Goal: Task Accomplishment & Management: Complete application form

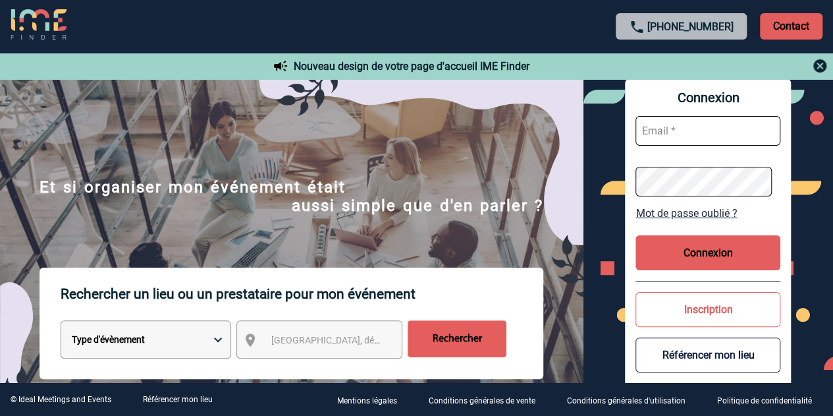
click at [698, 135] on input "text" at bounding box center [708, 131] width 145 height 30
type input "O"
type input "norah.hadjal@hilti.com"
click at [693, 267] on button "Connexion" at bounding box center [708, 252] width 145 height 35
click at [699, 258] on button "Connexion" at bounding box center [708, 252] width 145 height 35
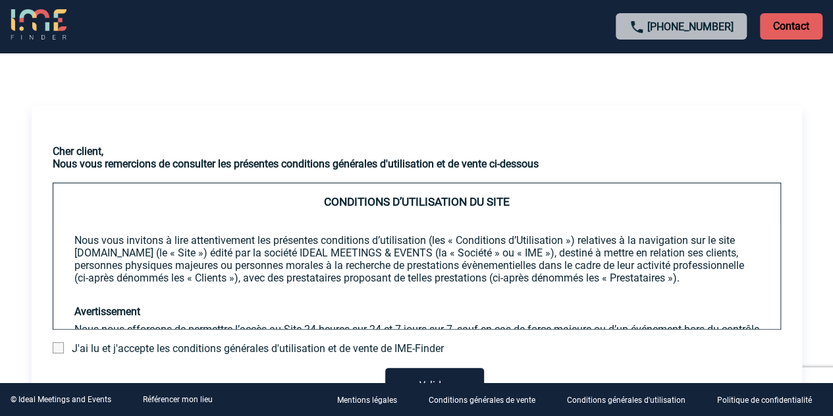
click at [114, 350] on span "J'ai lu et j'accepte les conditions générales d'utilisation et de vente de IME-…" at bounding box center [258, 348] width 372 height 13
click at [59, 348] on span at bounding box center [58, 347] width 11 height 11
click at [0, 0] on input "checkbox" at bounding box center [0, 0] width 0 height 0
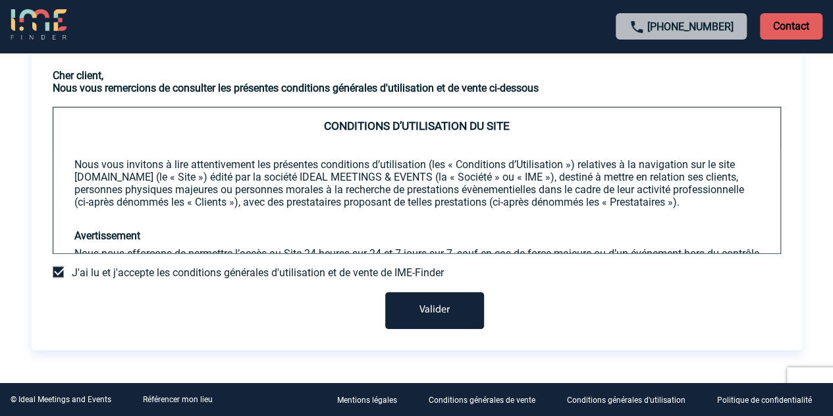
scroll to position [96, 0]
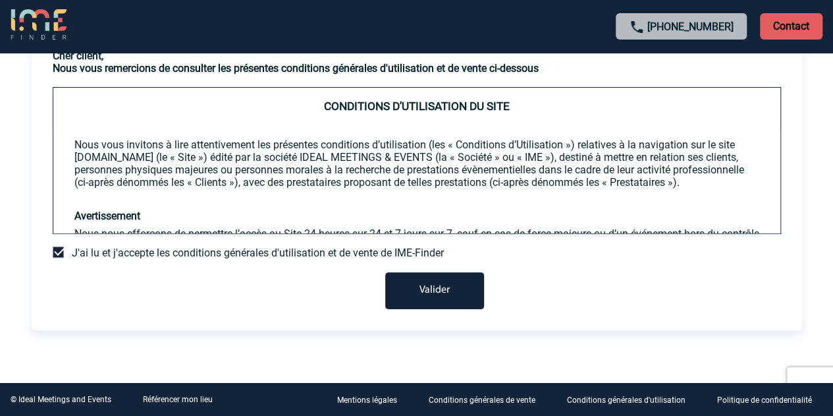
click at [452, 289] on button "Valider" at bounding box center [434, 290] width 99 height 37
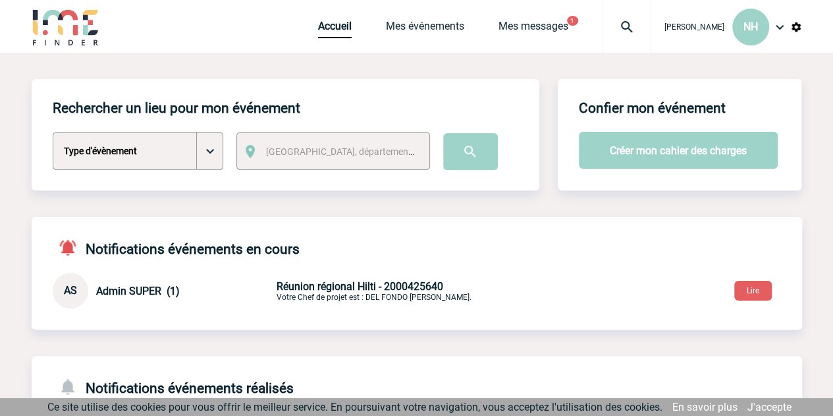
drag, startPoint x: 843, startPoint y: 1, endPoint x: 29, endPoint y: 316, distance: 872.7
click at [322, 148] on span "[GEOGRAPHIC_DATA], département, région..." at bounding box center [357, 151] width 183 height 11
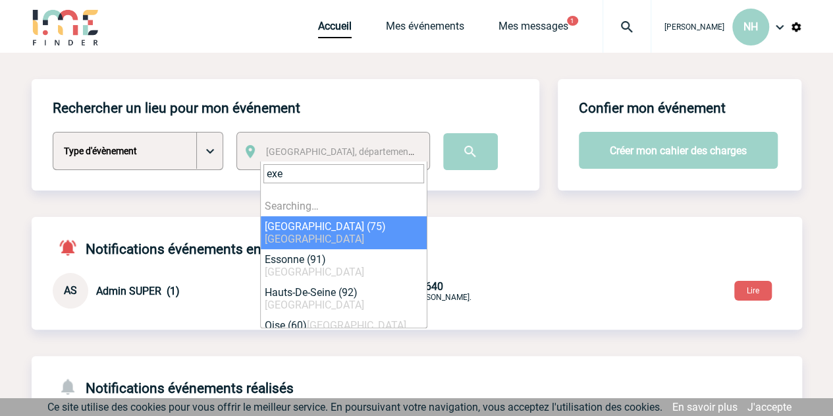
type input "exex"
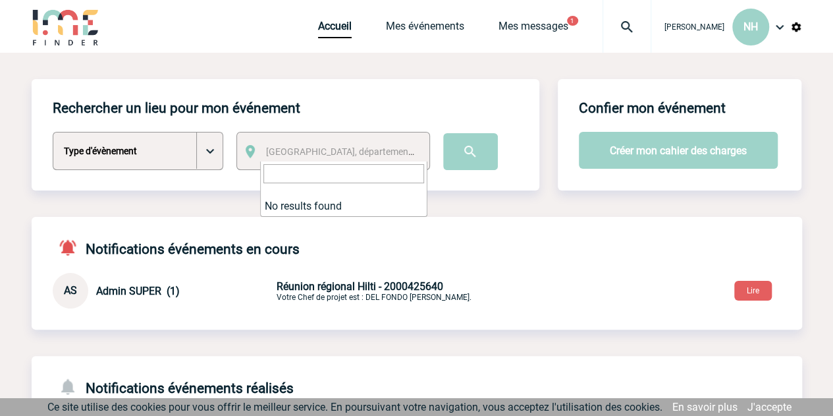
click at [491, 237] on div "Notifications événements en cours AS Admin SUPER (1) [DATE] 16:36 Réunion régio…" at bounding box center [417, 263] width 771 height 92
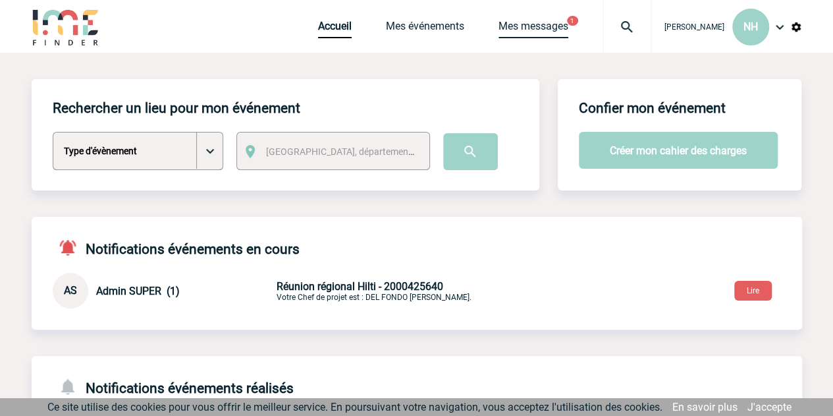
click at [541, 28] on link "Mes messages" at bounding box center [534, 29] width 70 height 18
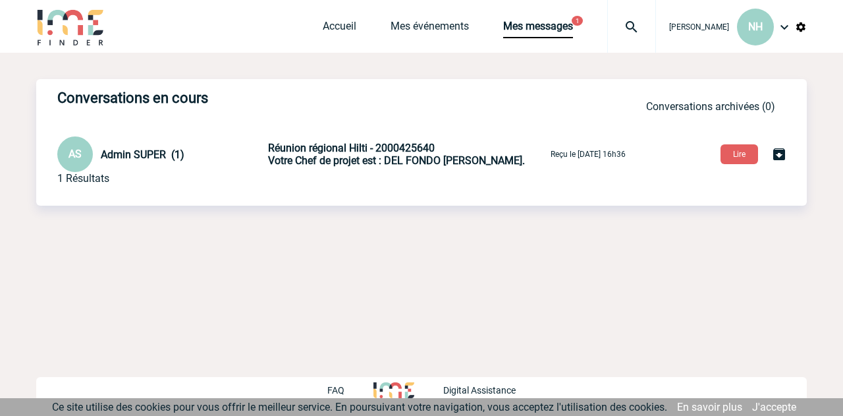
click at [325, 148] on span "Réunion régional Hilti - 2000425640" at bounding box center [351, 148] width 167 height 13
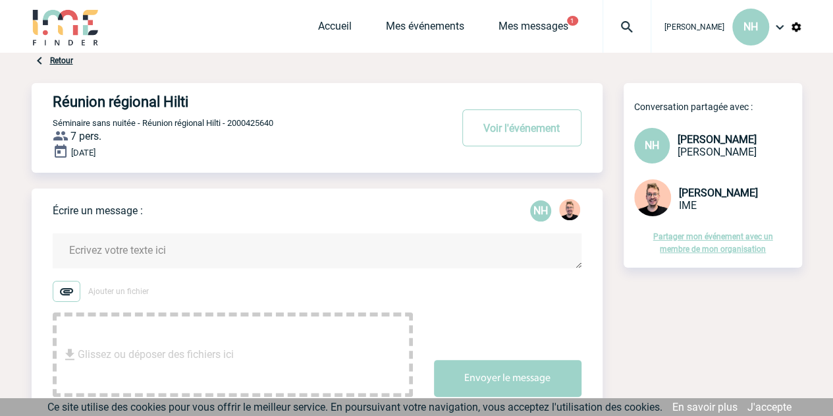
drag, startPoint x: 114, startPoint y: 155, endPoint x: 161, endPoint y: 163, distance: 47.3
click at [96, 155] on span "[DATE]" at bounding box center [83, 153] width 24 height 10
click at [285, 169] on div "Réunion régional Hilti Voir l'événement Séminaire sans nuitée - Réunion régiona…" at bounding box center [328, 128] width 550 height 90
click at [504, 119] on button "Voir l'événement" at bounding box center [521, 127] width 119 height 37
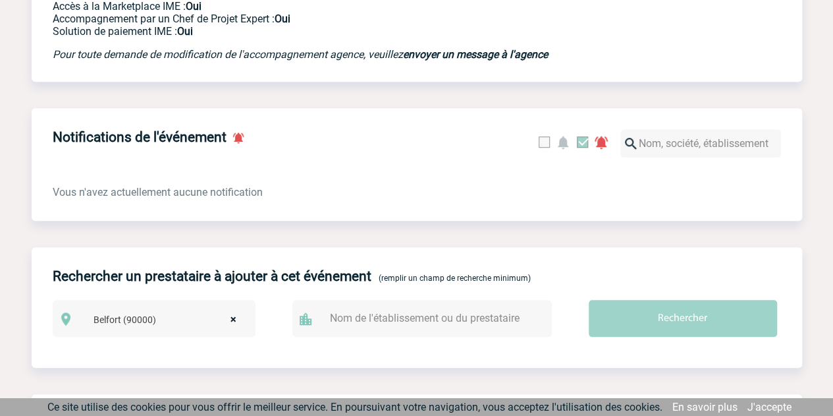
scroll to position [198, 0]
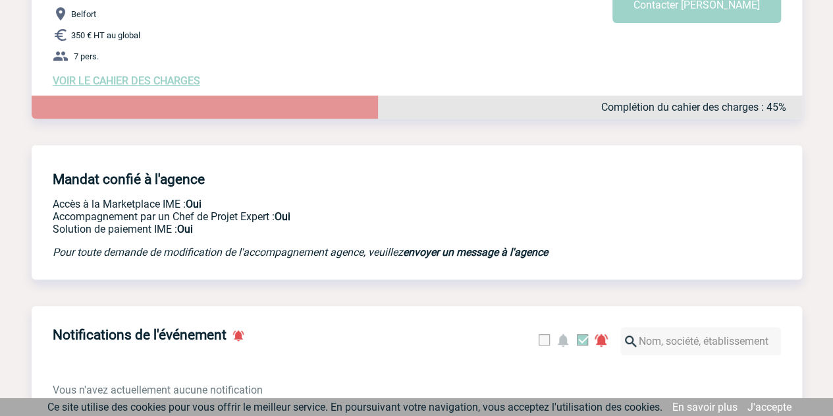
click at [122, 80] on span "VOIR LE CAHIER DES CHARGES" at bounding box center [127, 80] width 148 height 13
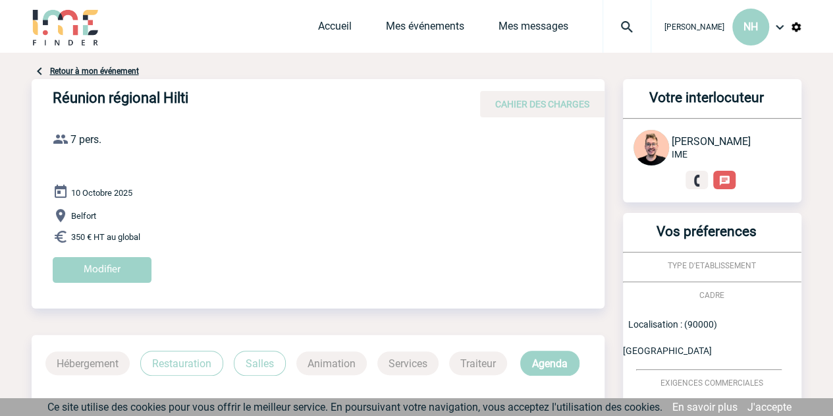
click at [67, 271] on input "Modifier" at bounding box center [102, 270] width 99 height 26
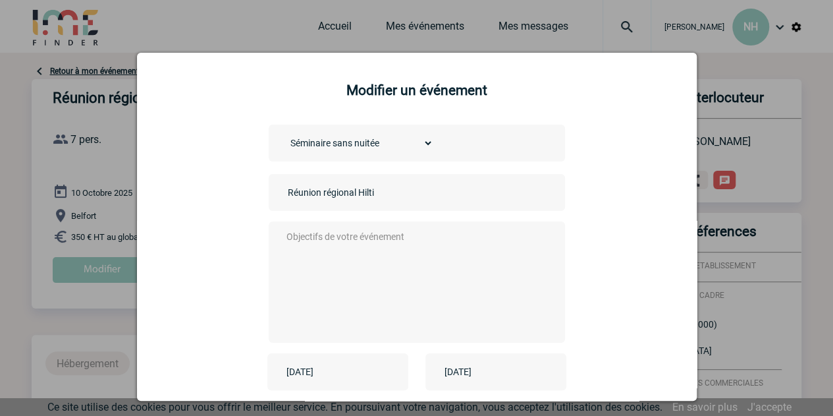
click at [342, 378] on input "[DATE]" at bounding box center [328, 371] width 91 height 17
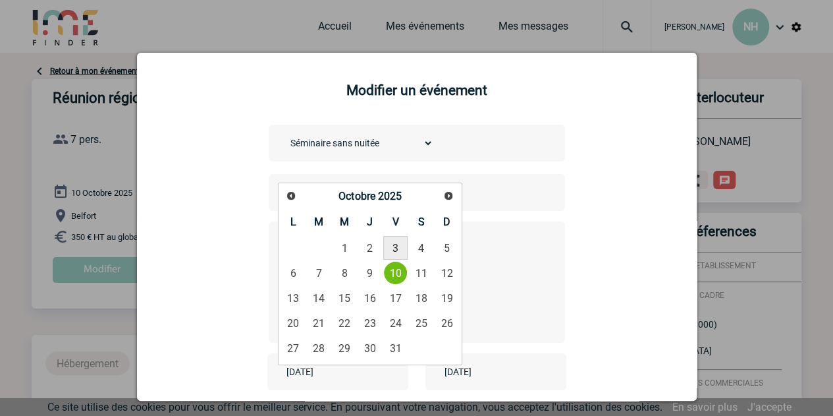
click at [393, 248] on link "3" at bounding box center [395, 248] width 24 height 24
type input "[DATE]"
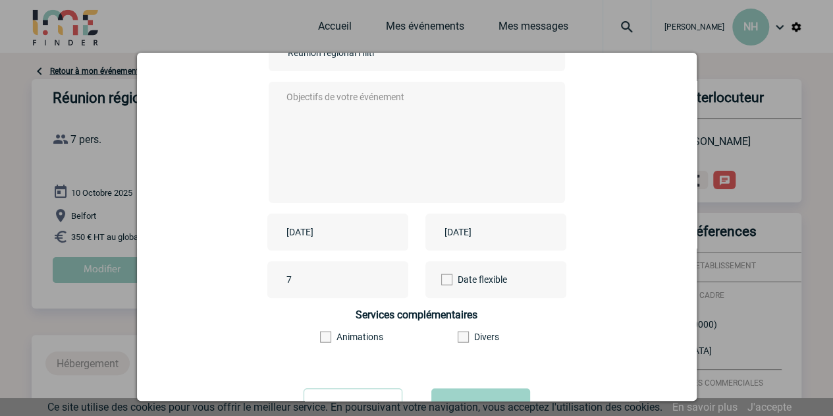
scroll to position [129, 0]
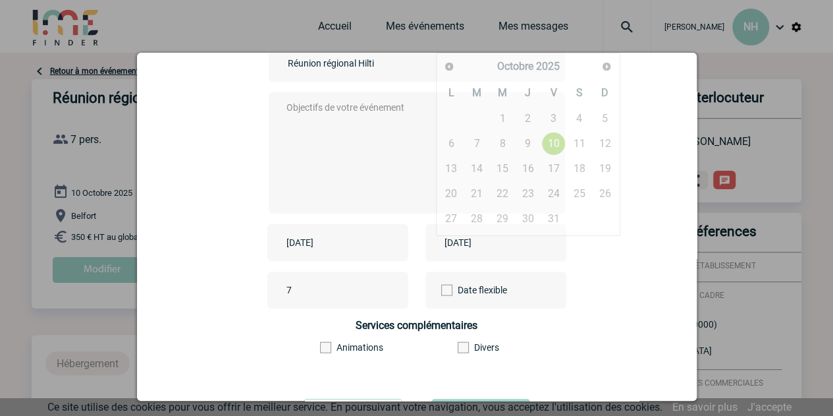
click at [469, 247] on input "[DATE]" at bounding box center [486, 242] width 91 height 17
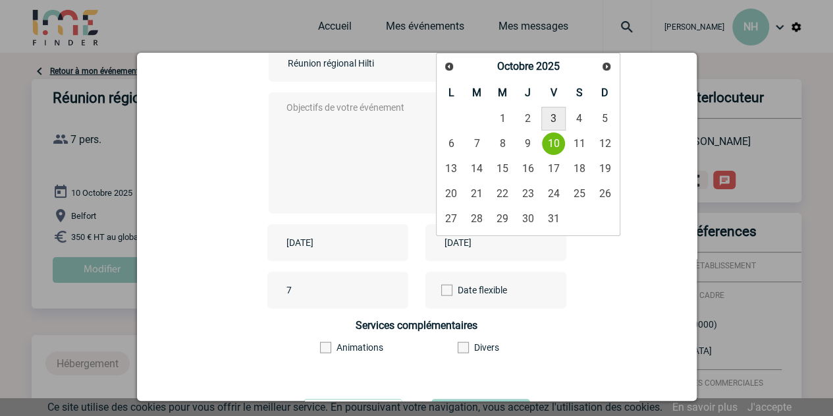
click at [554, 114] on link "3" at bounding box center [554, 119] width 24 height 24
type input "[DATE]"
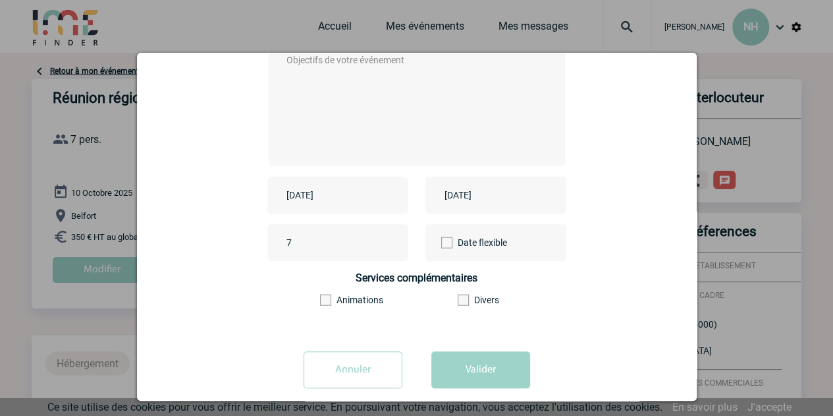
scroll to position [195, 0]
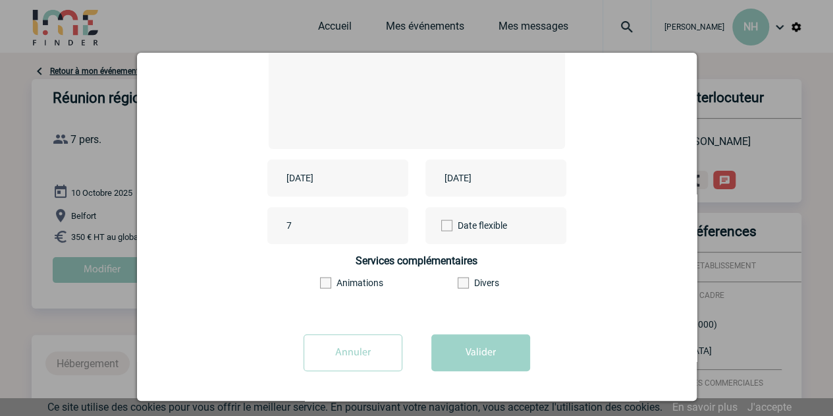
click at [474, 354] on button "Valider" at bounding box center [481, 352] width 99 height 37
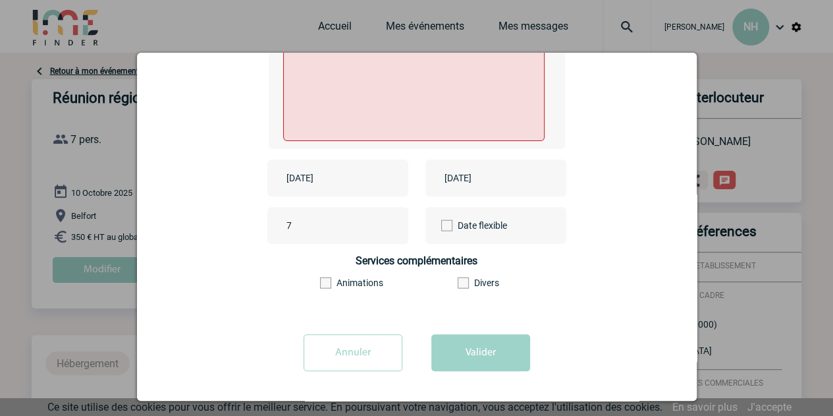
scroll to position [0, 0]
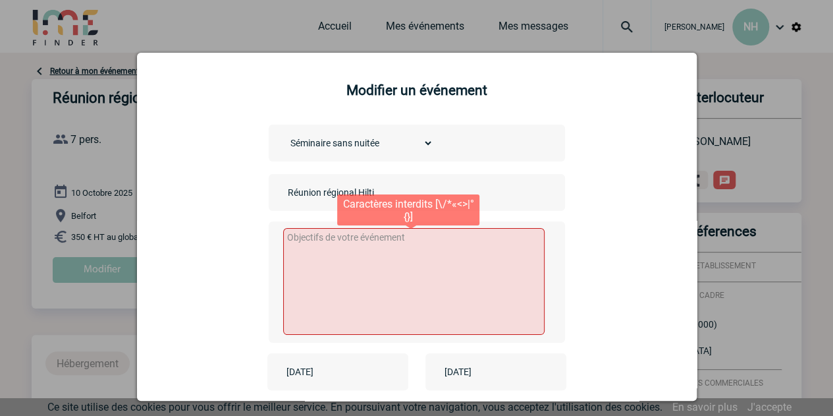
click at [350, 283] on textarea at bounding box center [414, 281] width 262 height 107
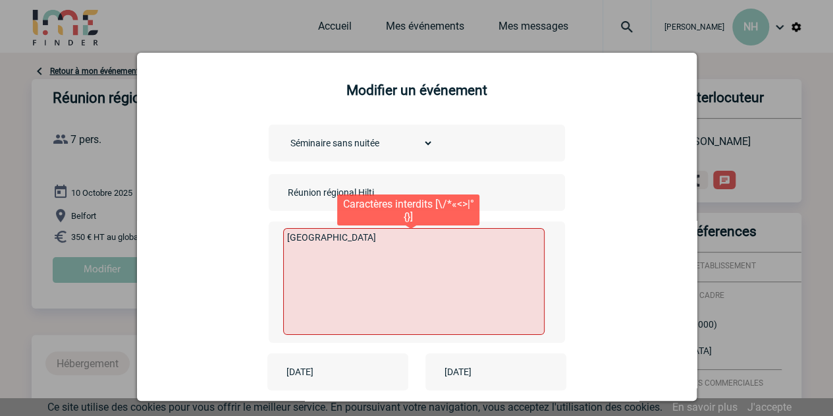
scroll to position [195, 0]
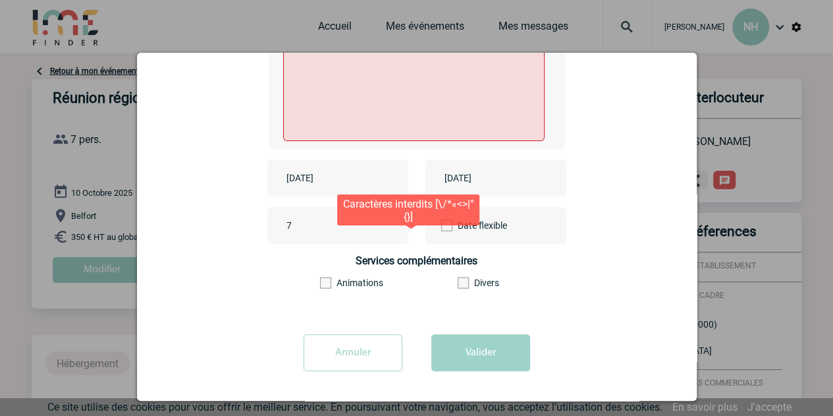
type textarea "[GEOGRAPHIC_DATA]"
click at [495, 336] on button "Valider" at bounding box center [481, 352] width 99 height 37
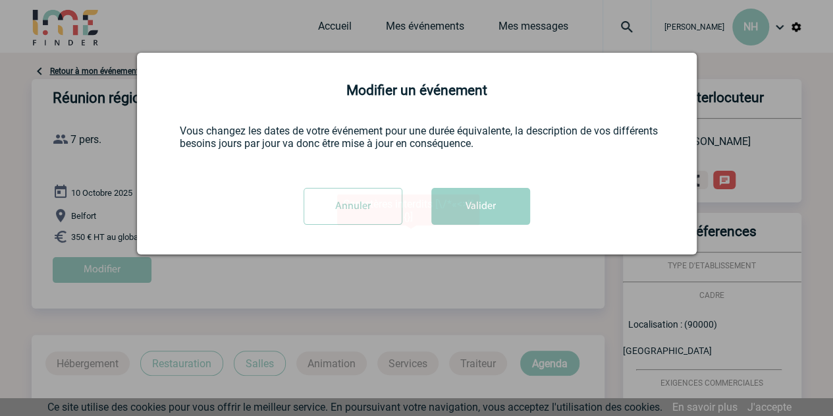
scroll to position [0, 0]
click at [462, 225] on button "Valider" at bounding box center [481, 206] width 99 height 37
click at [497, 213] on button "Valider" at bounding box center [481, 206] width 99 height 37
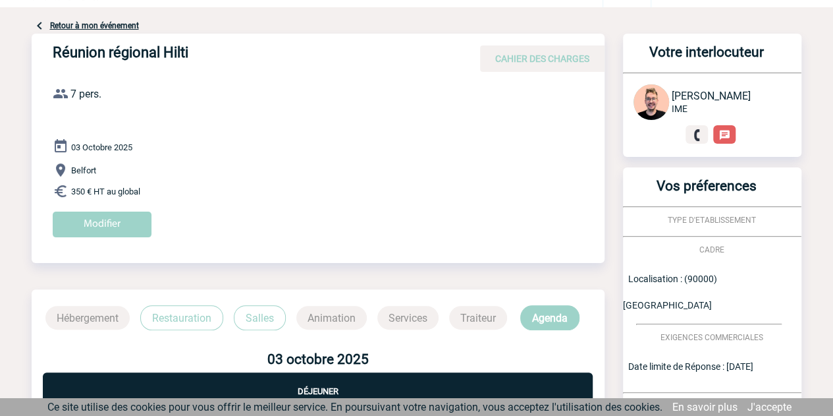
scroll to position [66, 0]
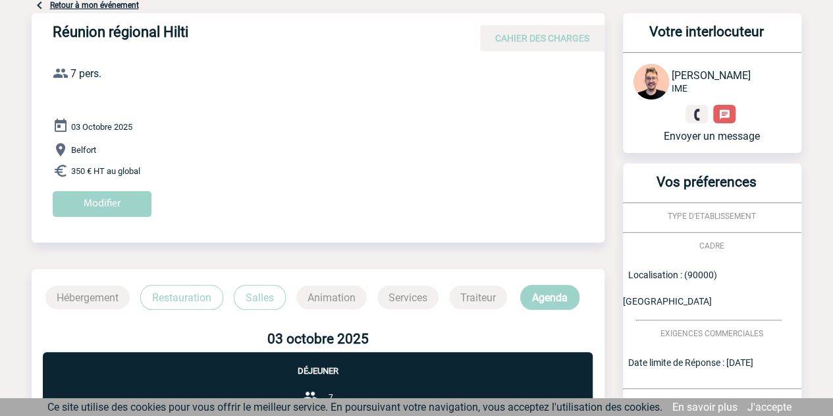
click at [731, 117] on link at bounding box center [725, 114] width 22 height 18
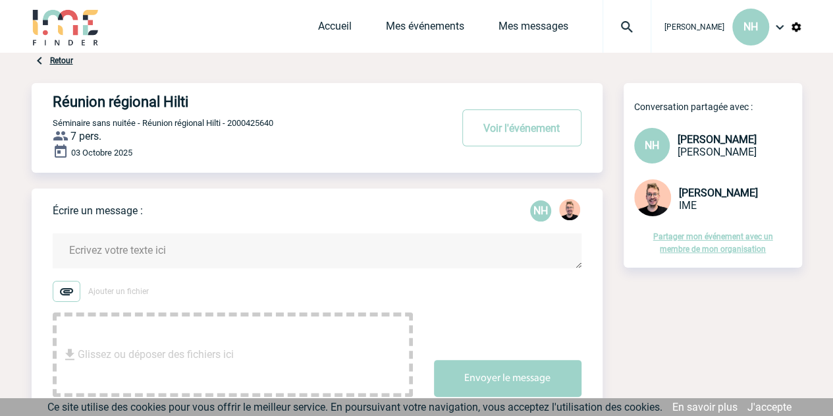
drag, startPoint x: 152, startPoint y: 136, endPoint x: 232, endPoint y: 136, distance: 80.4
click at [152, 136] on div "Réunion régional Hilti Voir l'événement Séminaire sans nuitée - Réunion régiona…" at bounding box center [328, 122] width 550 height 79
click at [86, 252] on textarea at bounding box center [317, 250] width 529 height 35
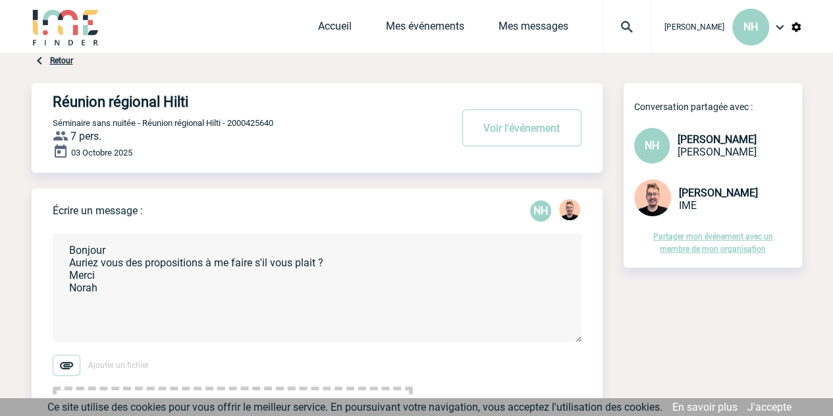
click at [384, 261] on textarea "Bonjour Auriez vous des propositions à me faire s'il vous plait ? Merci Norah" at bounding box center [317, 287] width 529 height 109
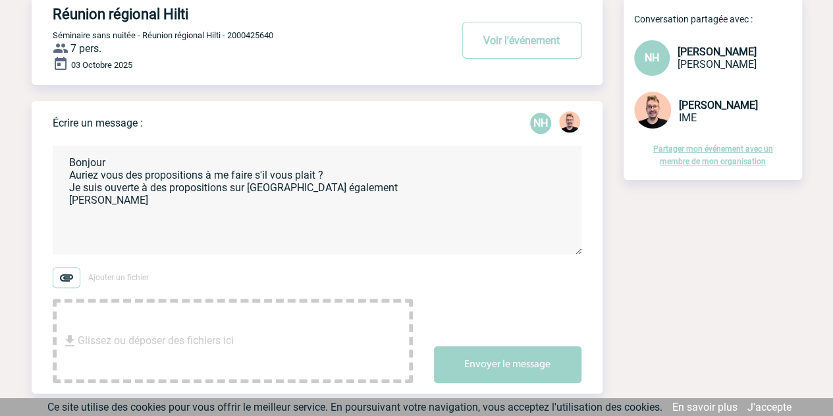
scroll to position [296, 0]
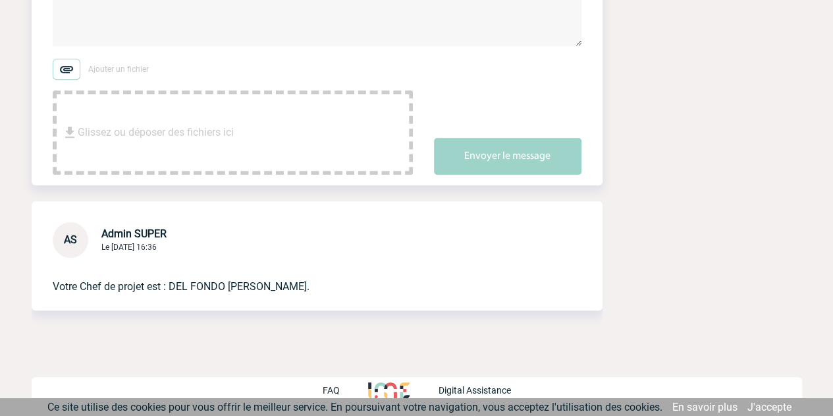
type textarea "Bonjour Auriez vous des propositions à me faire s'il vous plait ? Je suis ouver…"
click at [468, 154] on button "Envoyer le message" at bounding box center [508, 156] width 148 height 37
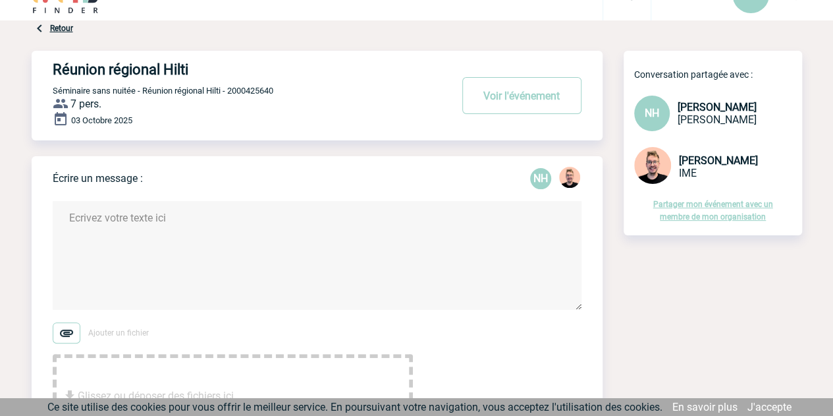
scroll to position [0, 0]
